Goal: Information Seeking & Learning: Learn about a topic

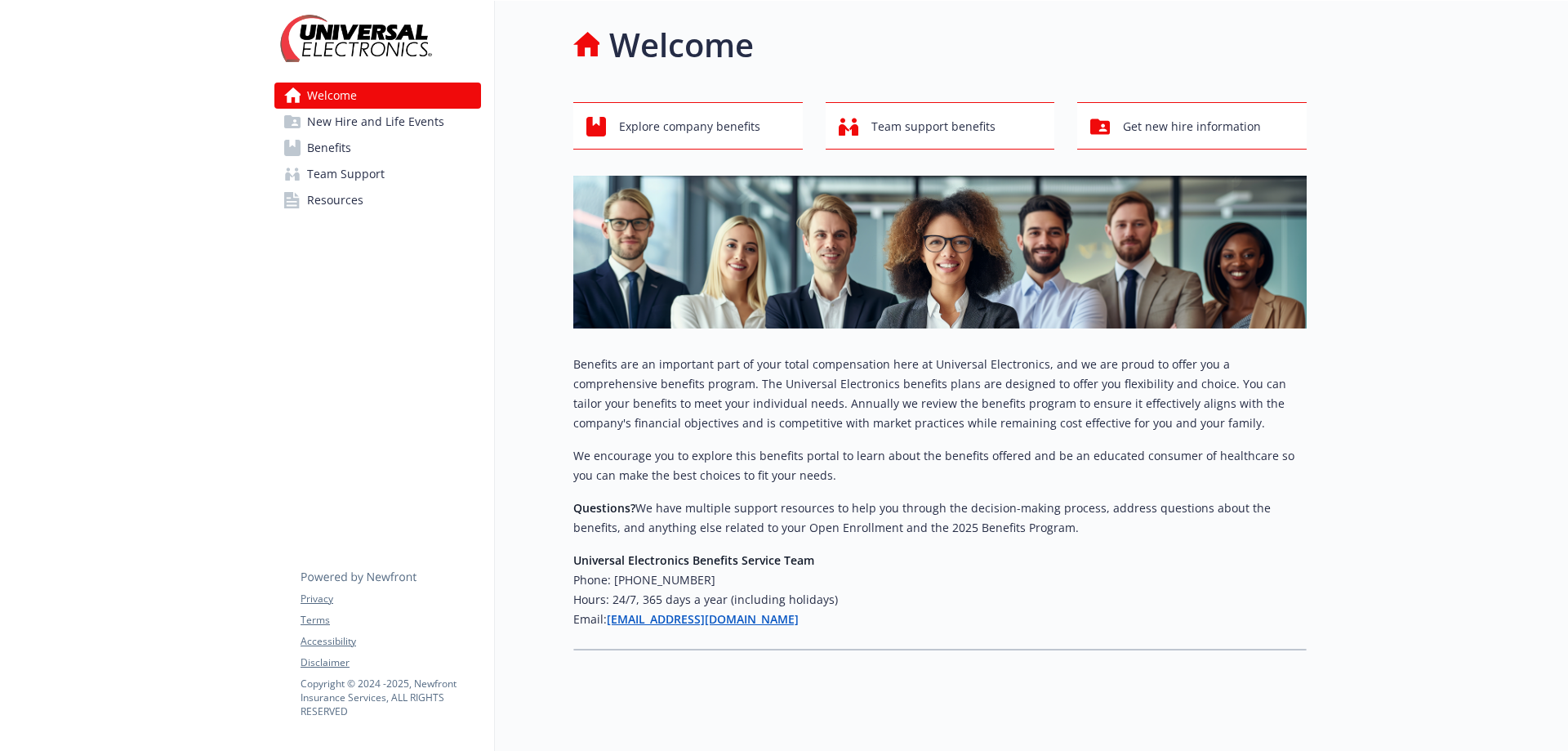
click at [356, 144] on link "Benefits" at bounding box center [377, 148] width 207 height 26
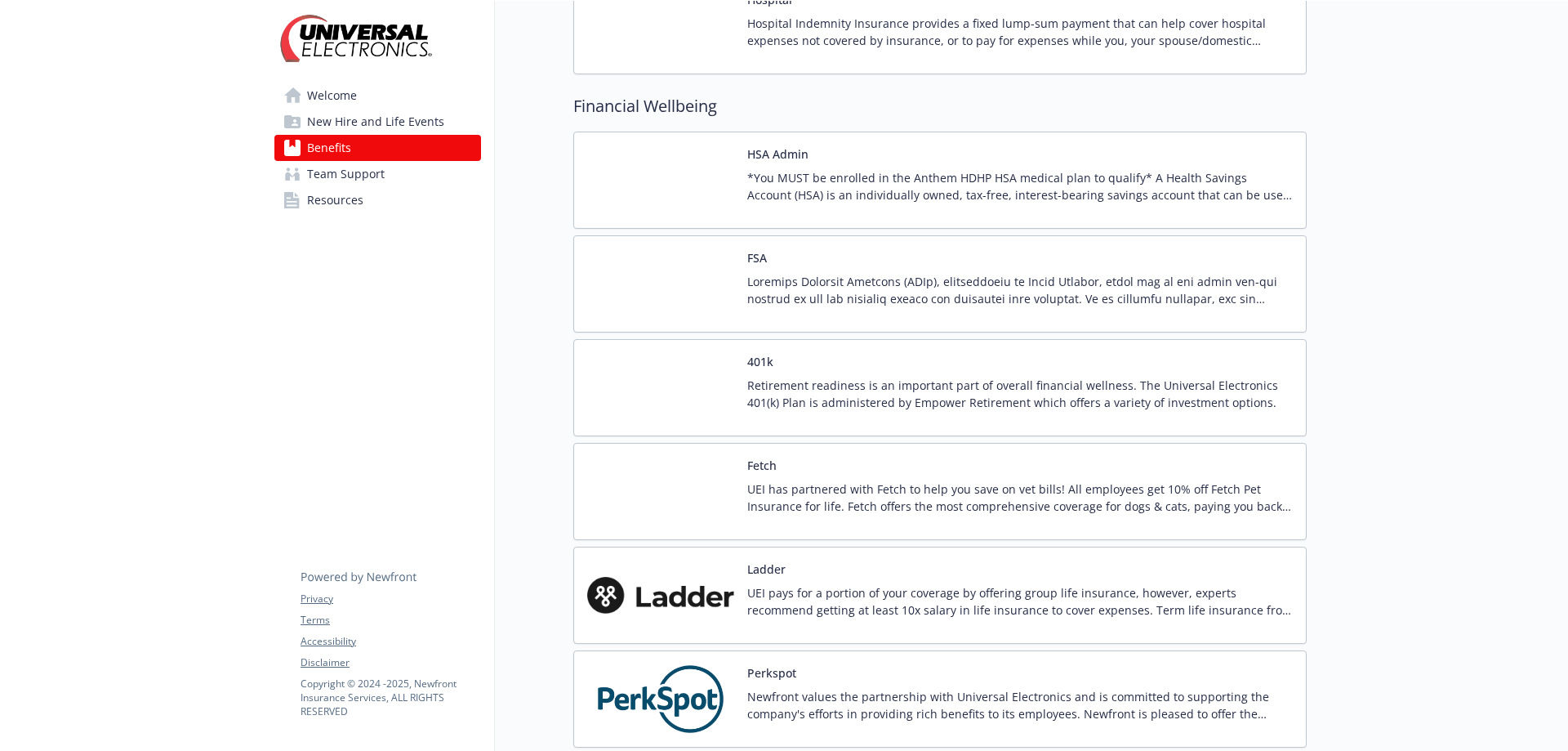
scroll to position [1797, 0]
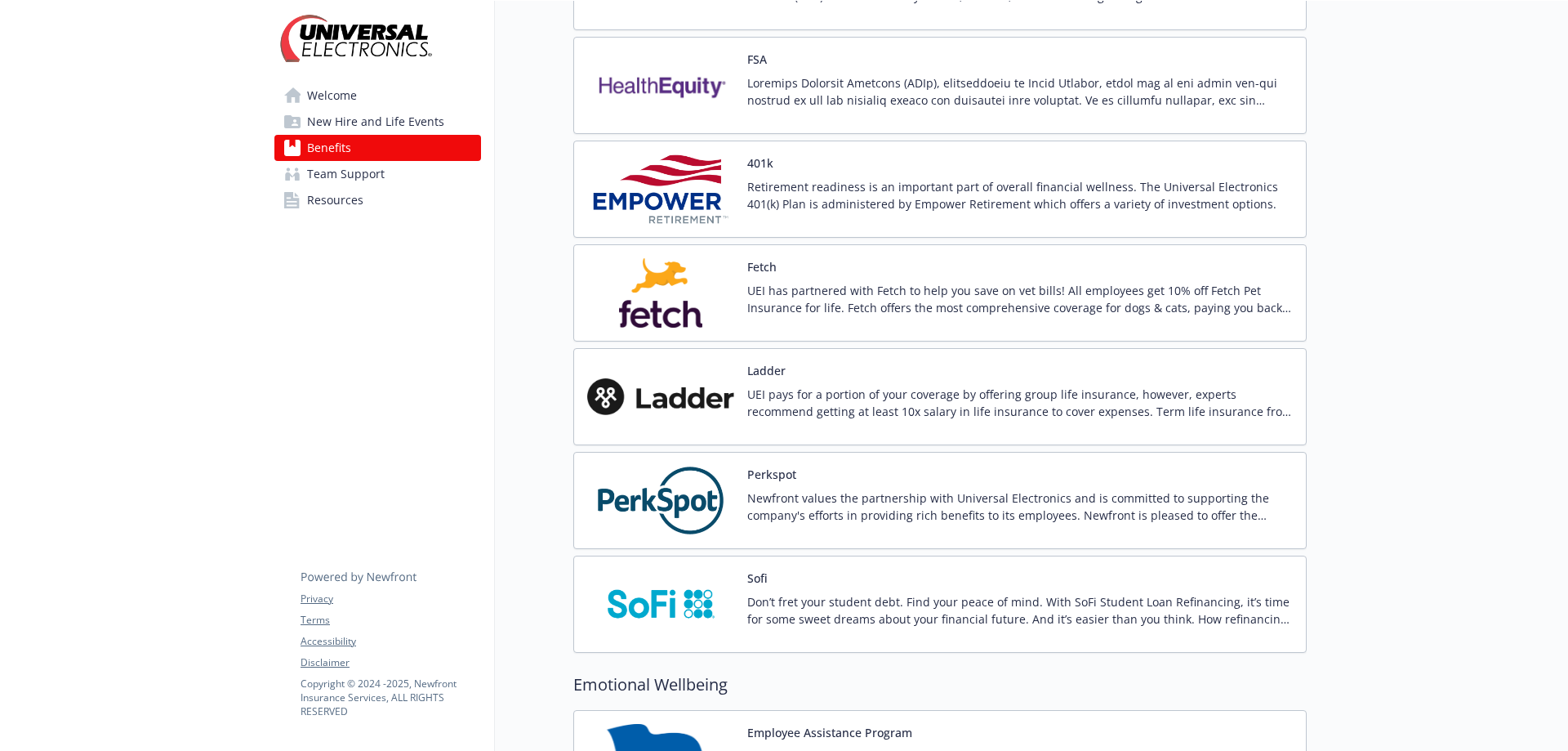
click at [852, 214] on div "Retirement readiness is an important part of overall financial wellness. The Un…" at bounding box center [1020, 201] width 546 height 46
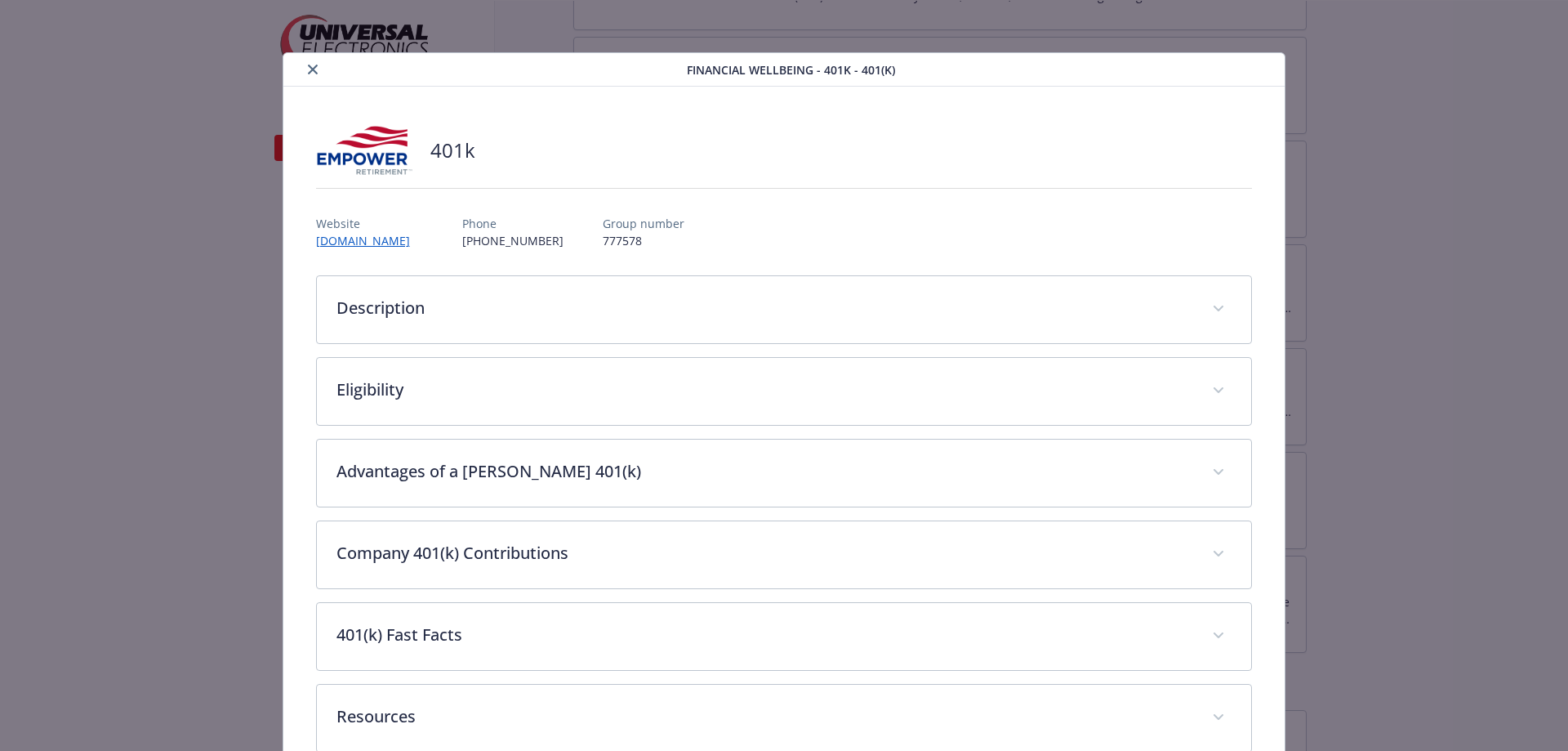
scroll to position [37, 0]
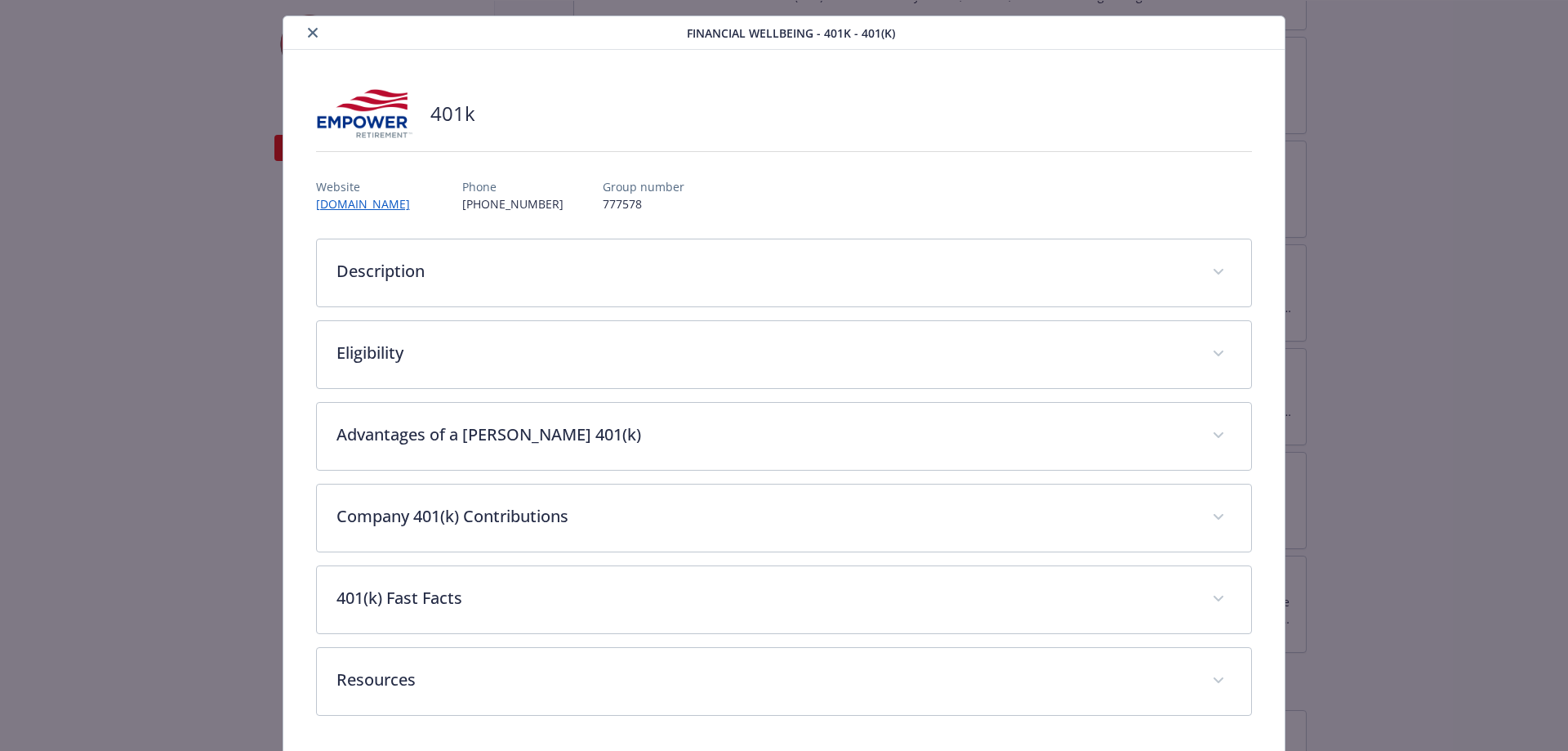
click at [313, 32] on icon "close" at bounding box center [312, 33] width 10 height 10
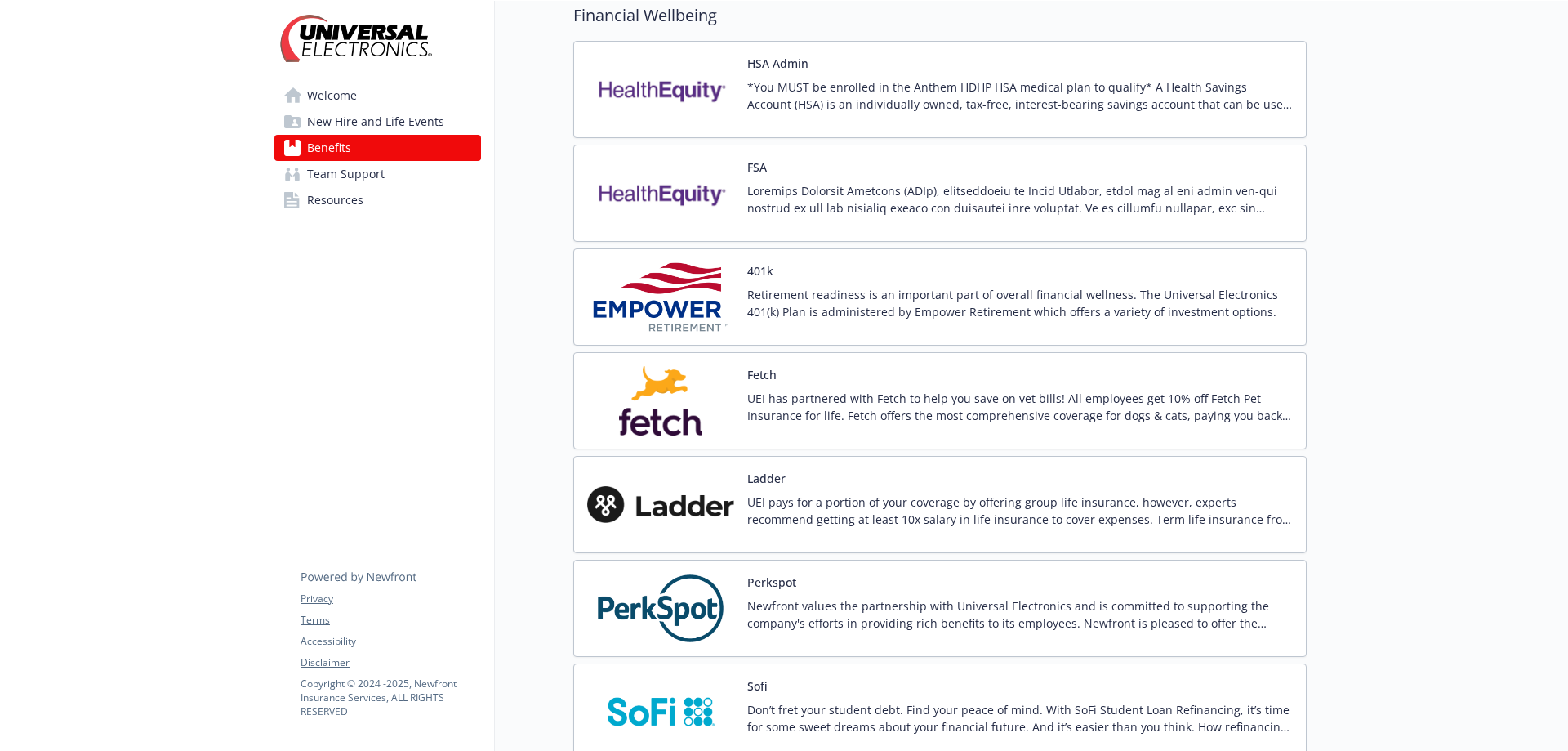
scroll to position [1552, 0]
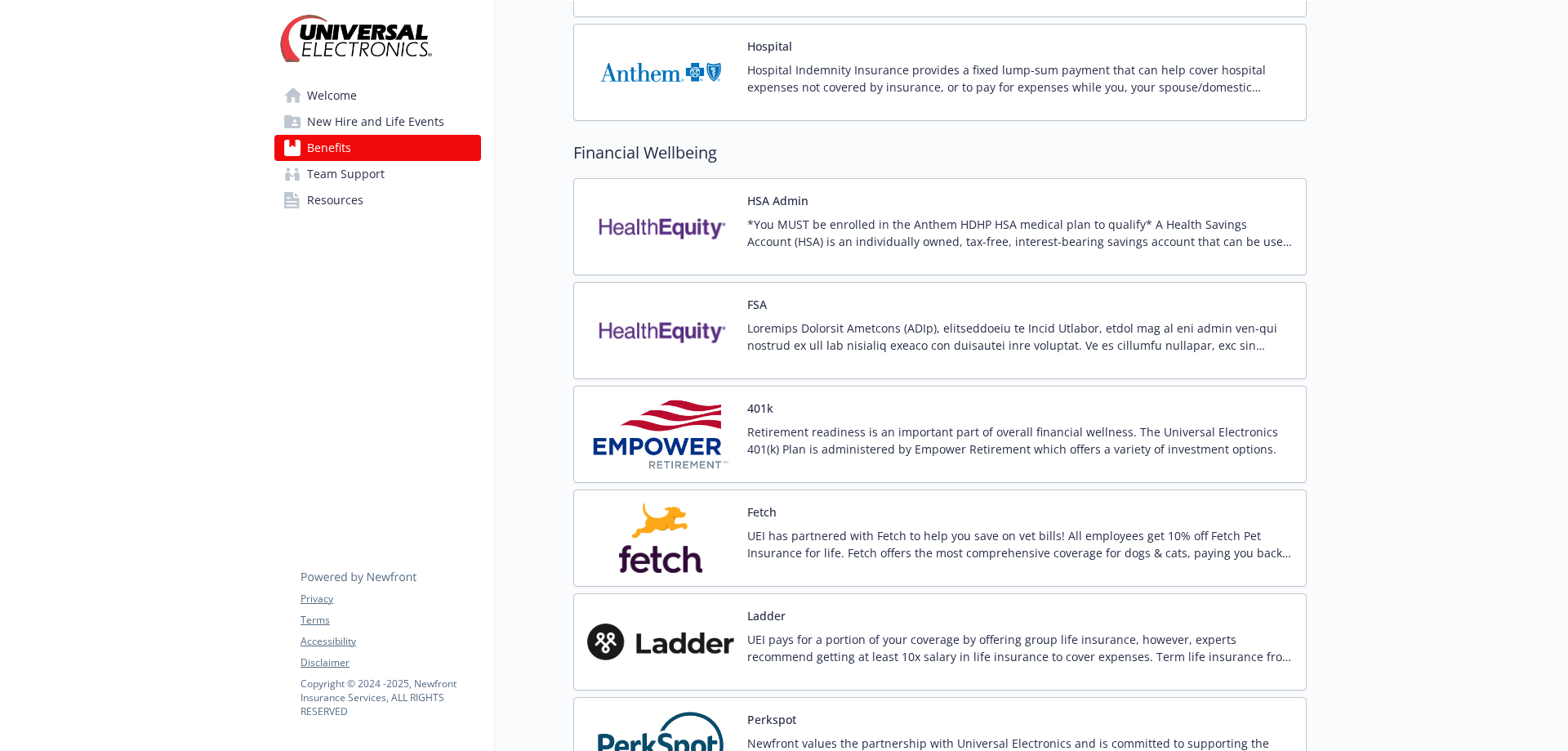
click at [950, 427] on p "Retirement readiness is an important part of overall financial wellness. The Un…" at bounding box center [1020, 440] width 546 height 34
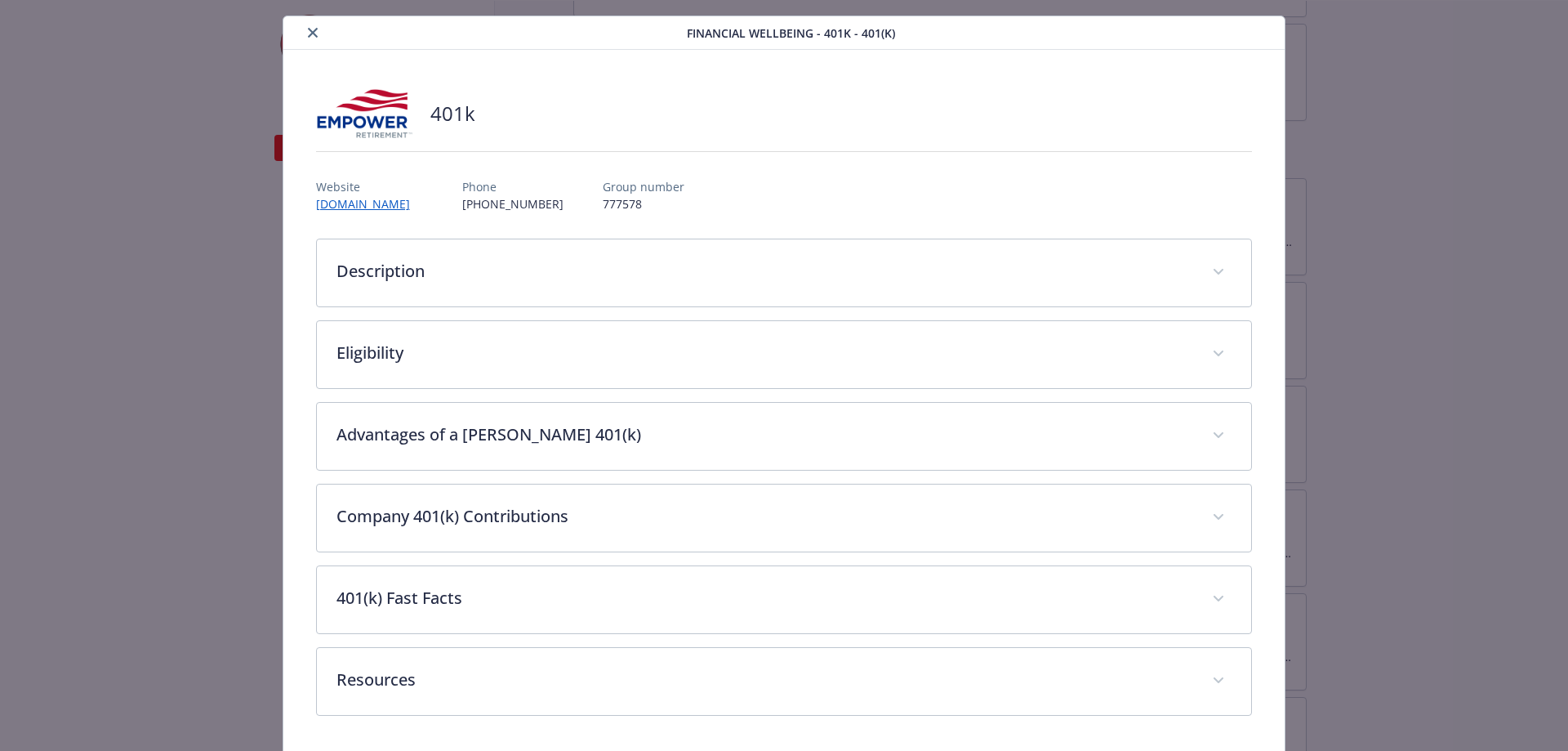
scroll to position [94, 0]
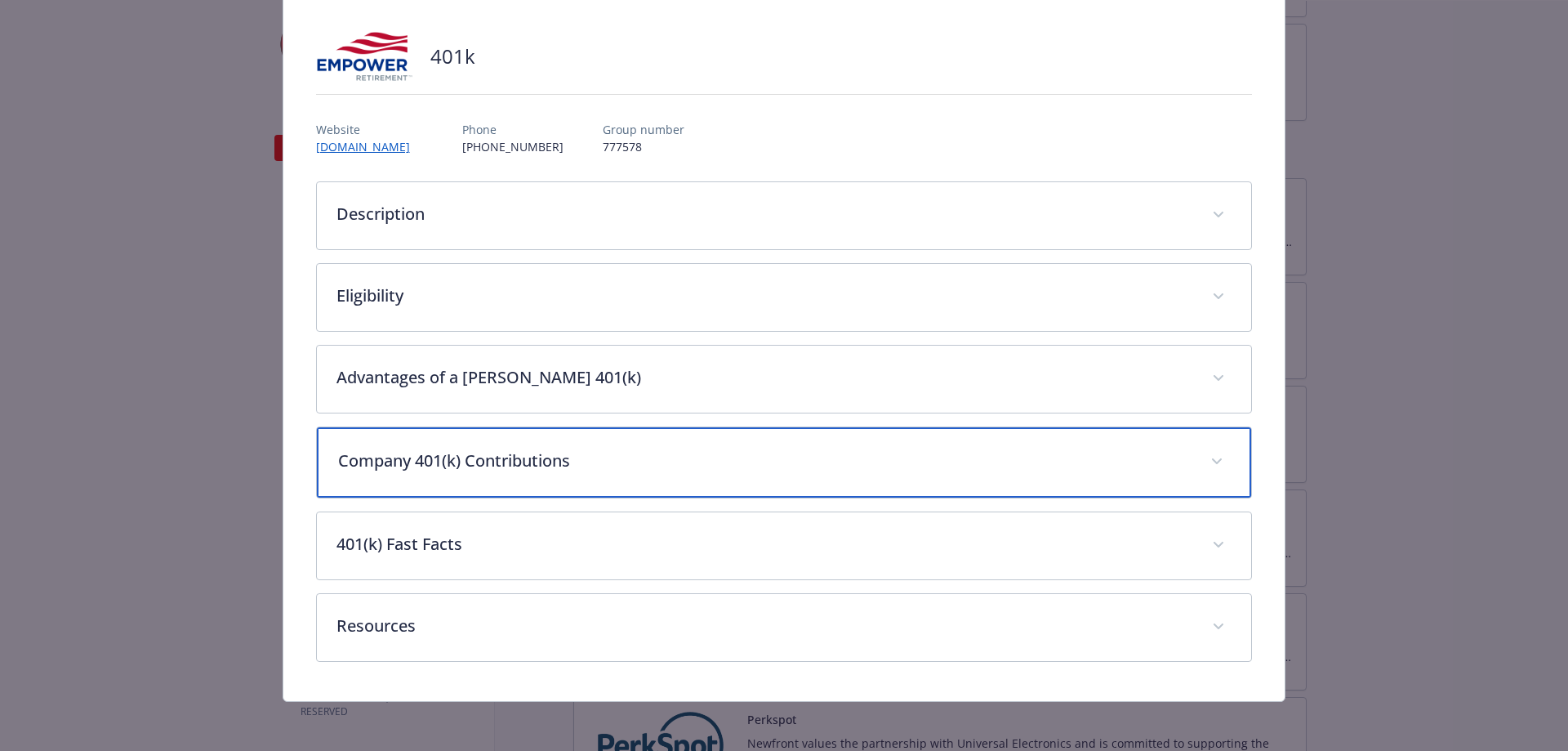
click at [943, 475] on div "Company 401(k) Contributions" at bounding box center [785, 463] width 935 height 70
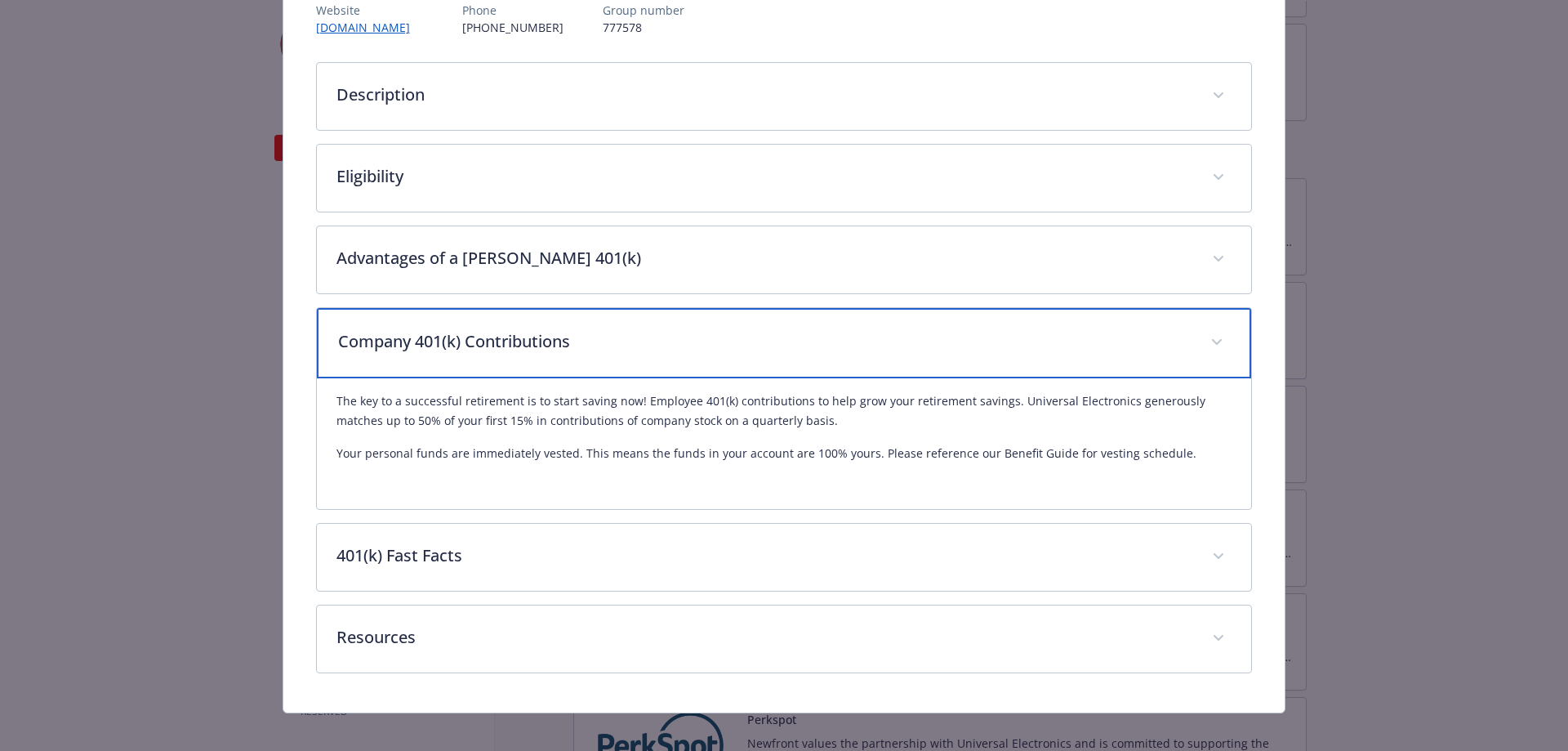
scroll to position [228, 0]
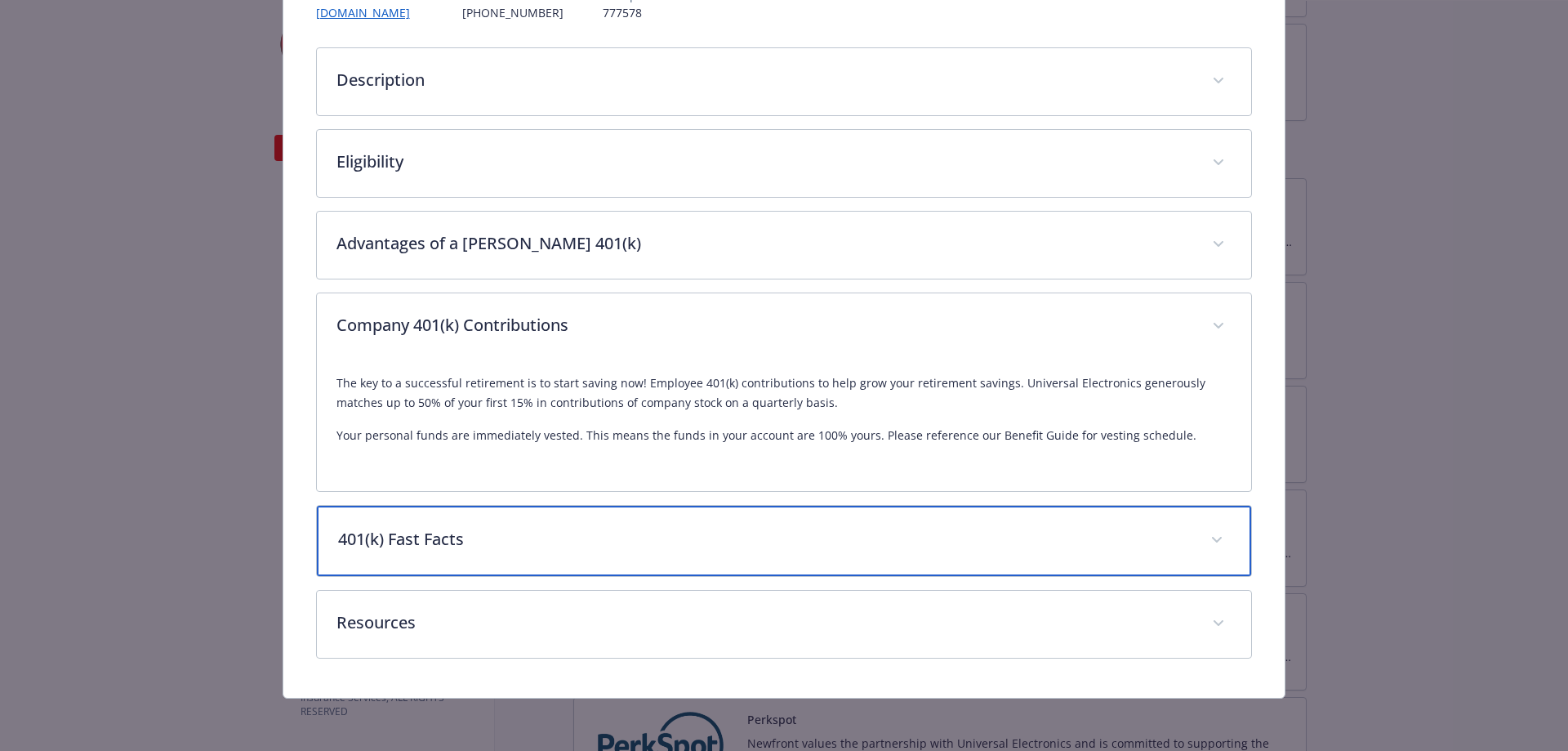
click at [513, 522] on div "401(k) Fast Facts" at bounding box center [785, 541] width 935 height 70
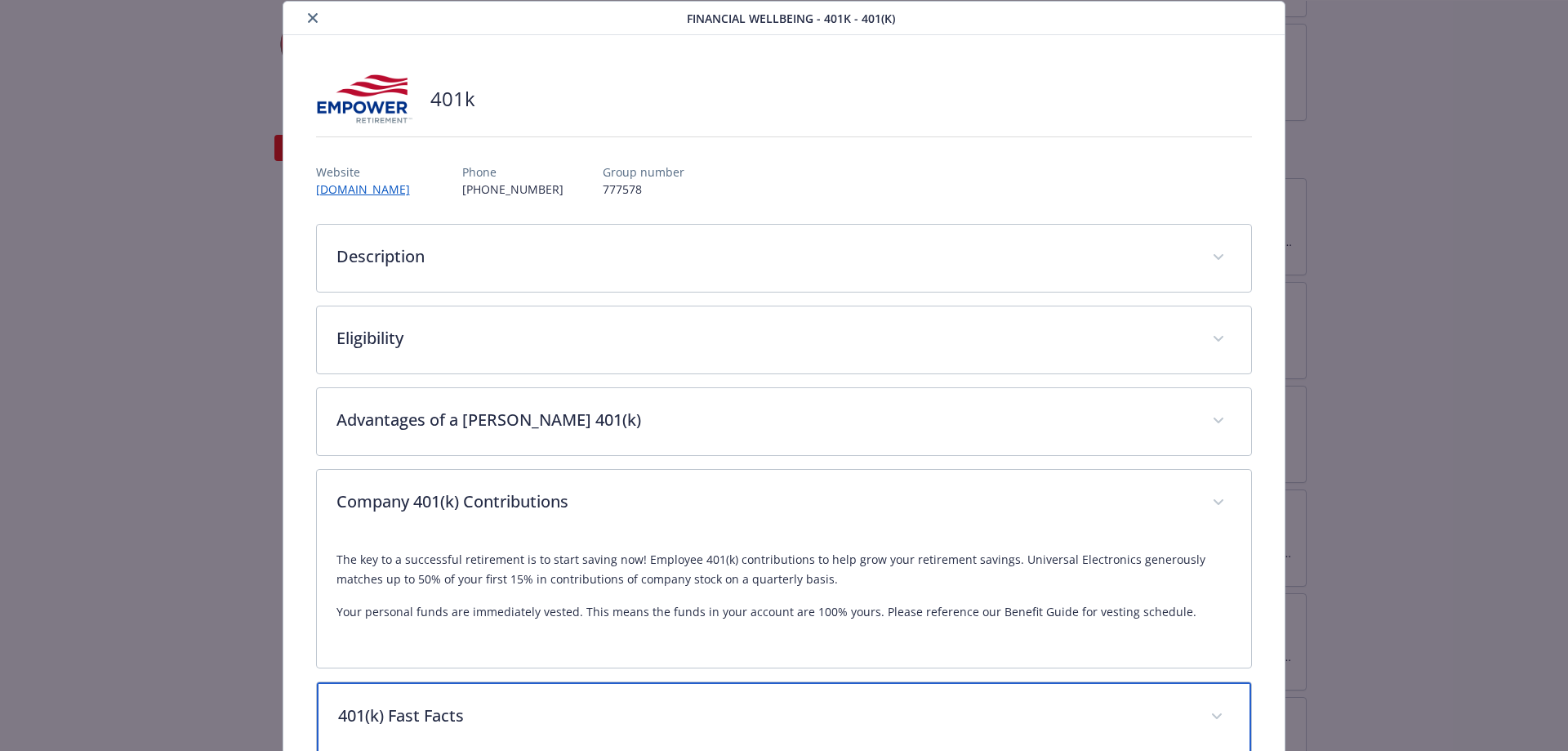
scroll to position [0, 0]
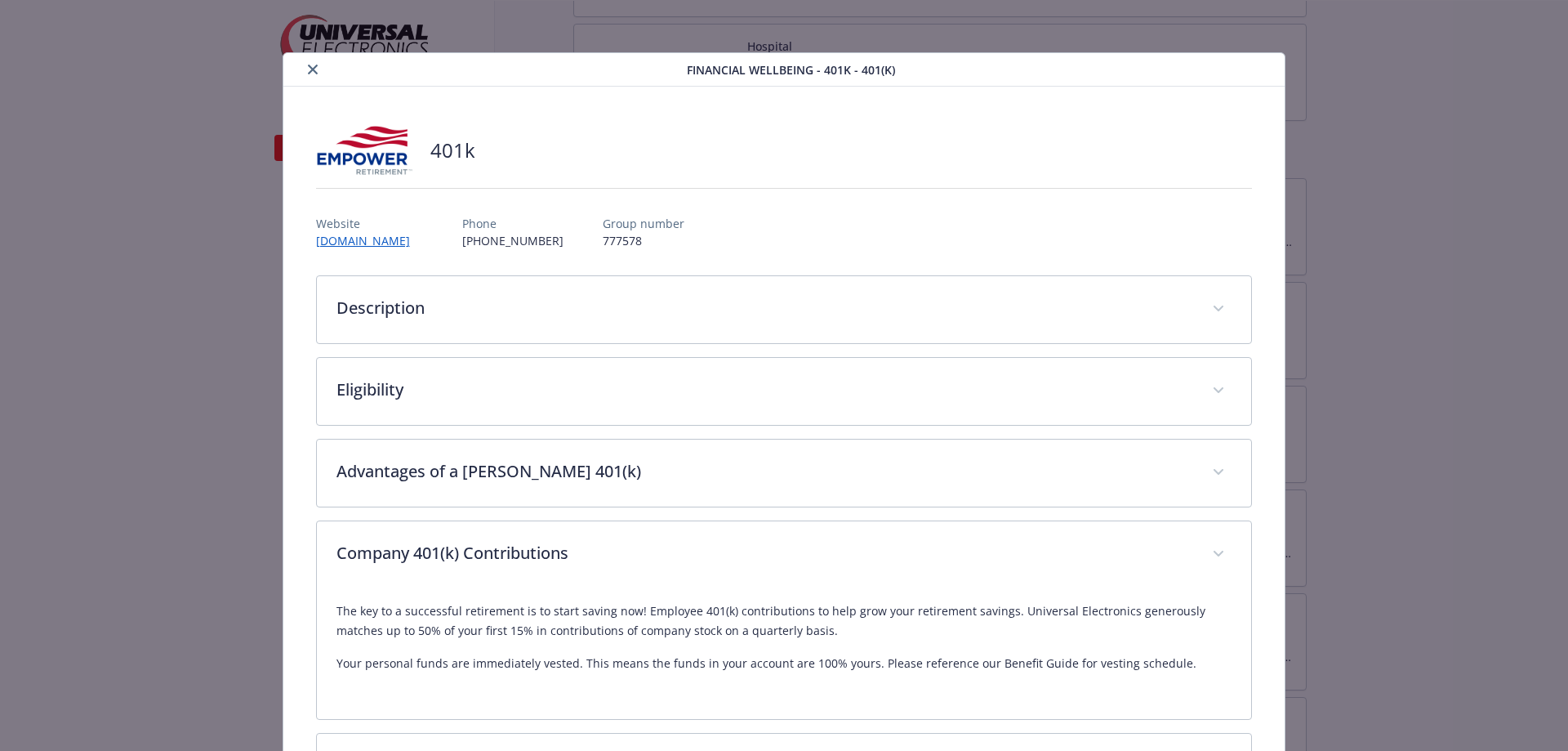
click at [309, 72] on icon "close" at bounding box center [312, 69] width 10 height 10
